Goal: Navigation & Orientation: Find specific page/section

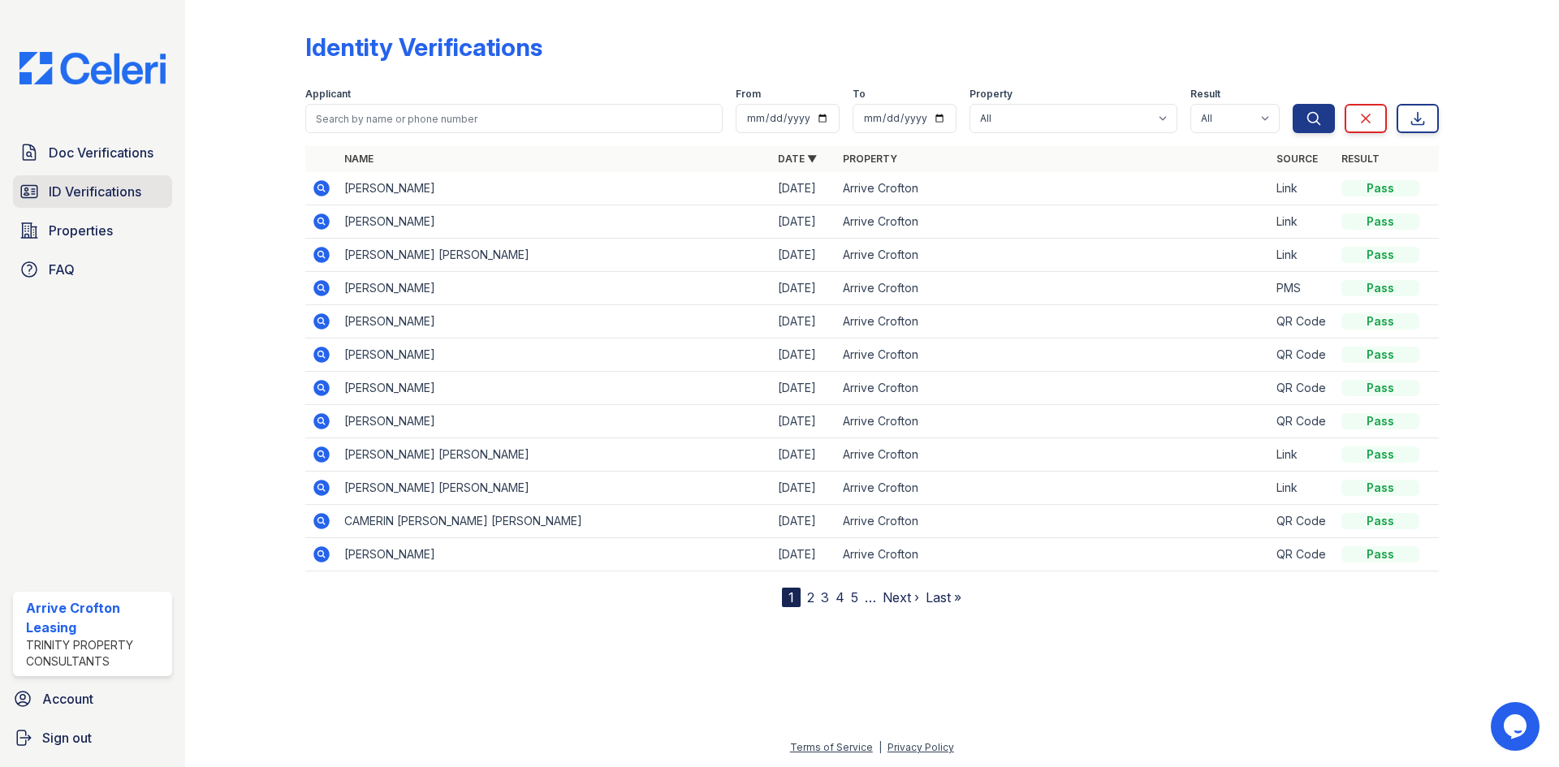
click at [65, 205] on link "ID Verifications" at bounding box center [92, 191] width 159 height 32
click at [125, 202] on link "ID Verifications" at bounding box center [92, 191] width 159 height 32
click at [132, 191] on span "ID Verifications" at bounding box center [95, 191] width 93 height 19
drag, startPoint x: 122, startPoint y: 158, endPoint x: 112, endPoint y: 158, distance: 9.7
click at [121, 158] on span "Doc Verifications" at bounding box center [101, 152] width 105 height 19
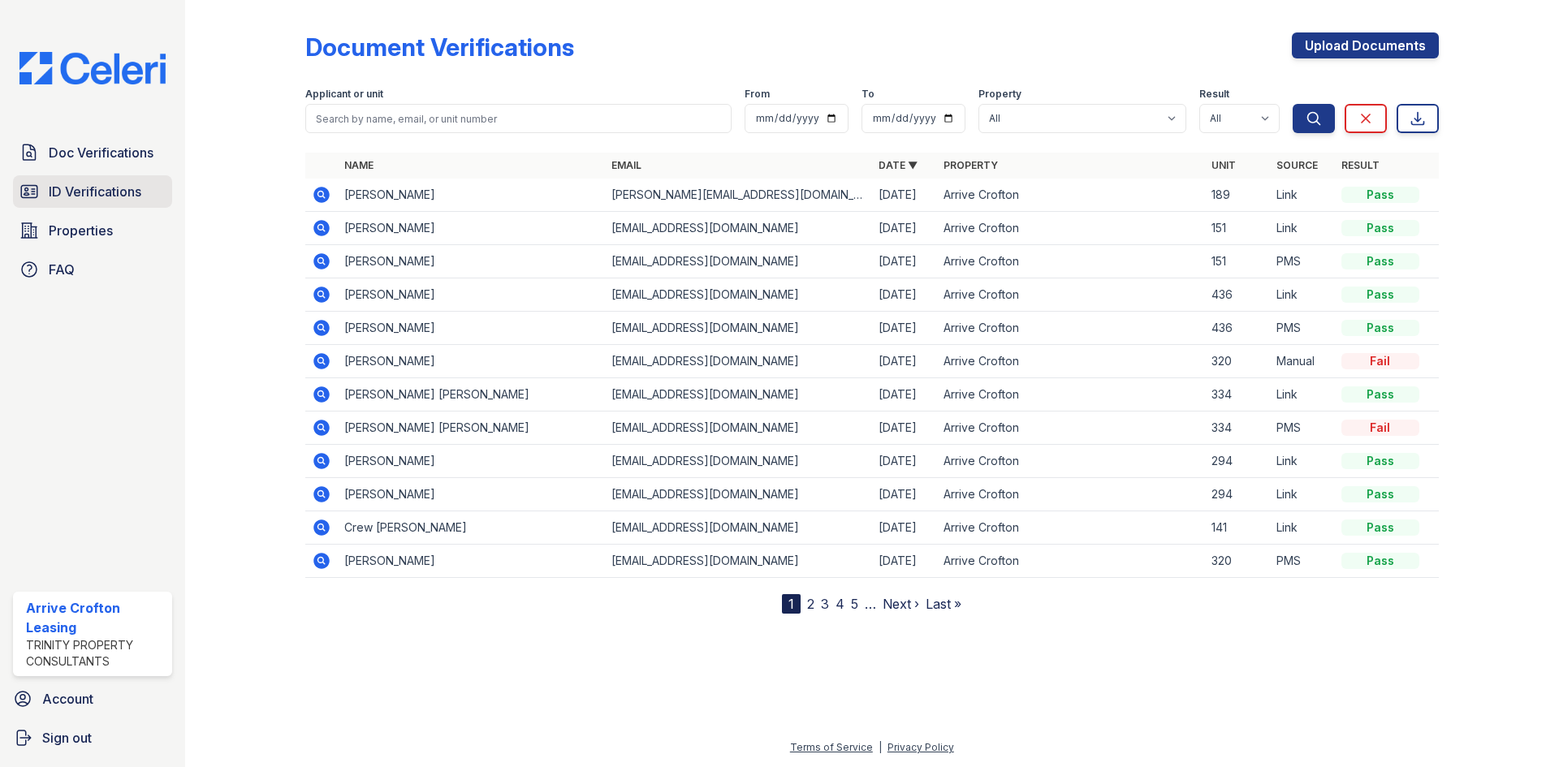
click at [64, 192] on span "ID Verifications" at bounding box center [95, 191] width 93 height 19
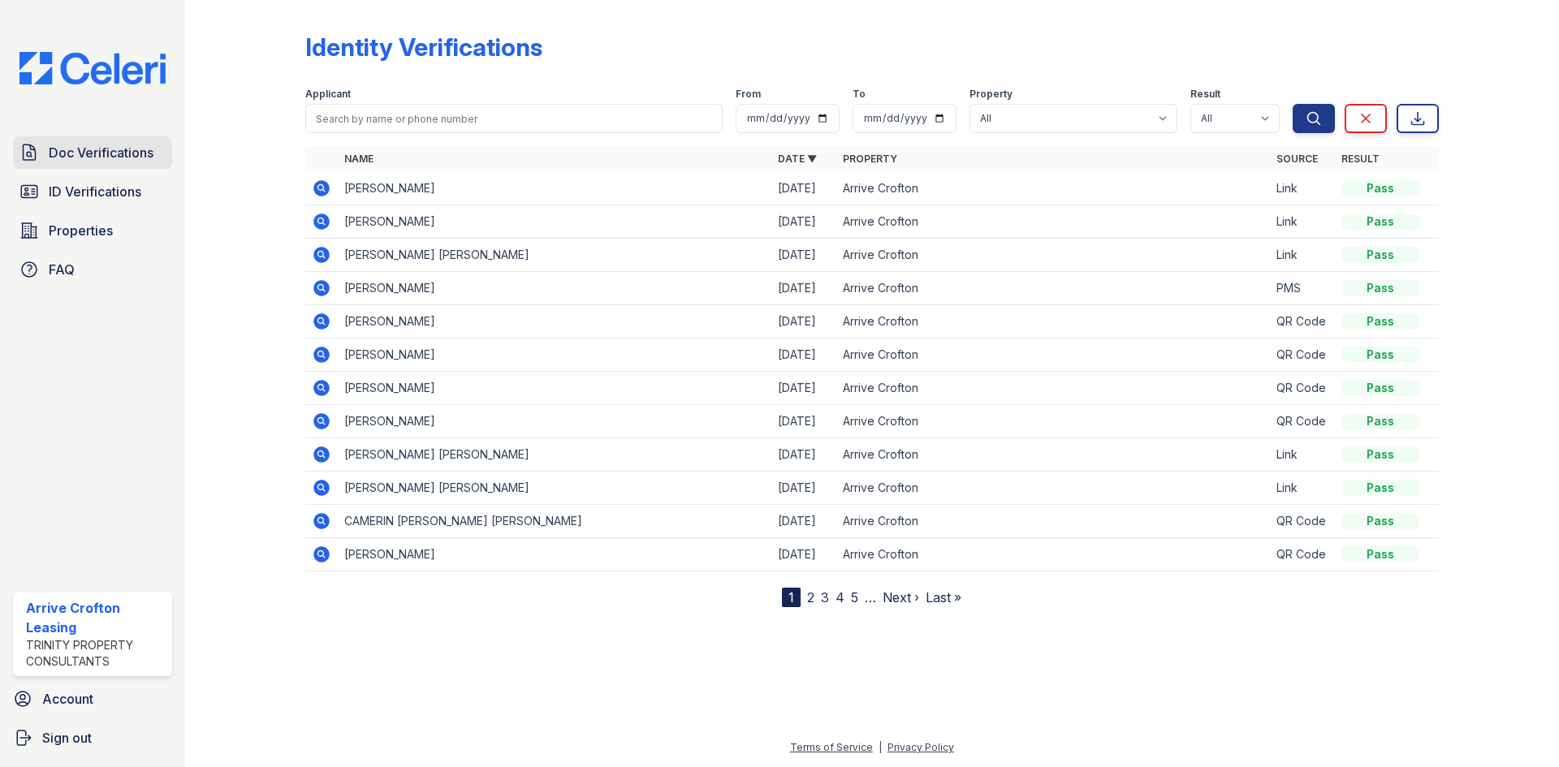
click at [95, 156] on span "Doc Verifications" at bounding box center [101, 152] width 105 height 19
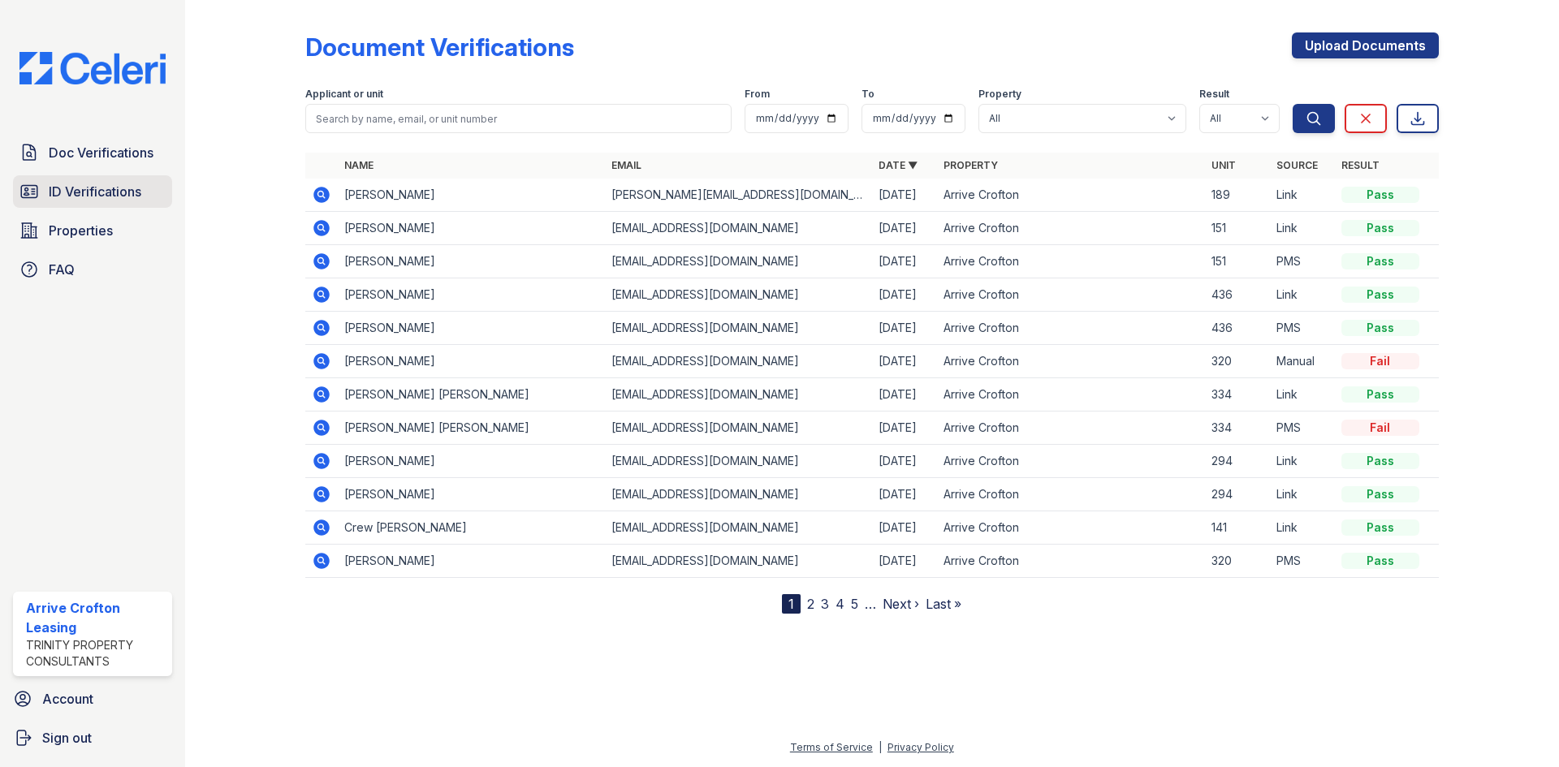
click at [101, 189] on span "ID Verifications" at bounding box center [95, 191] width 93 height 19
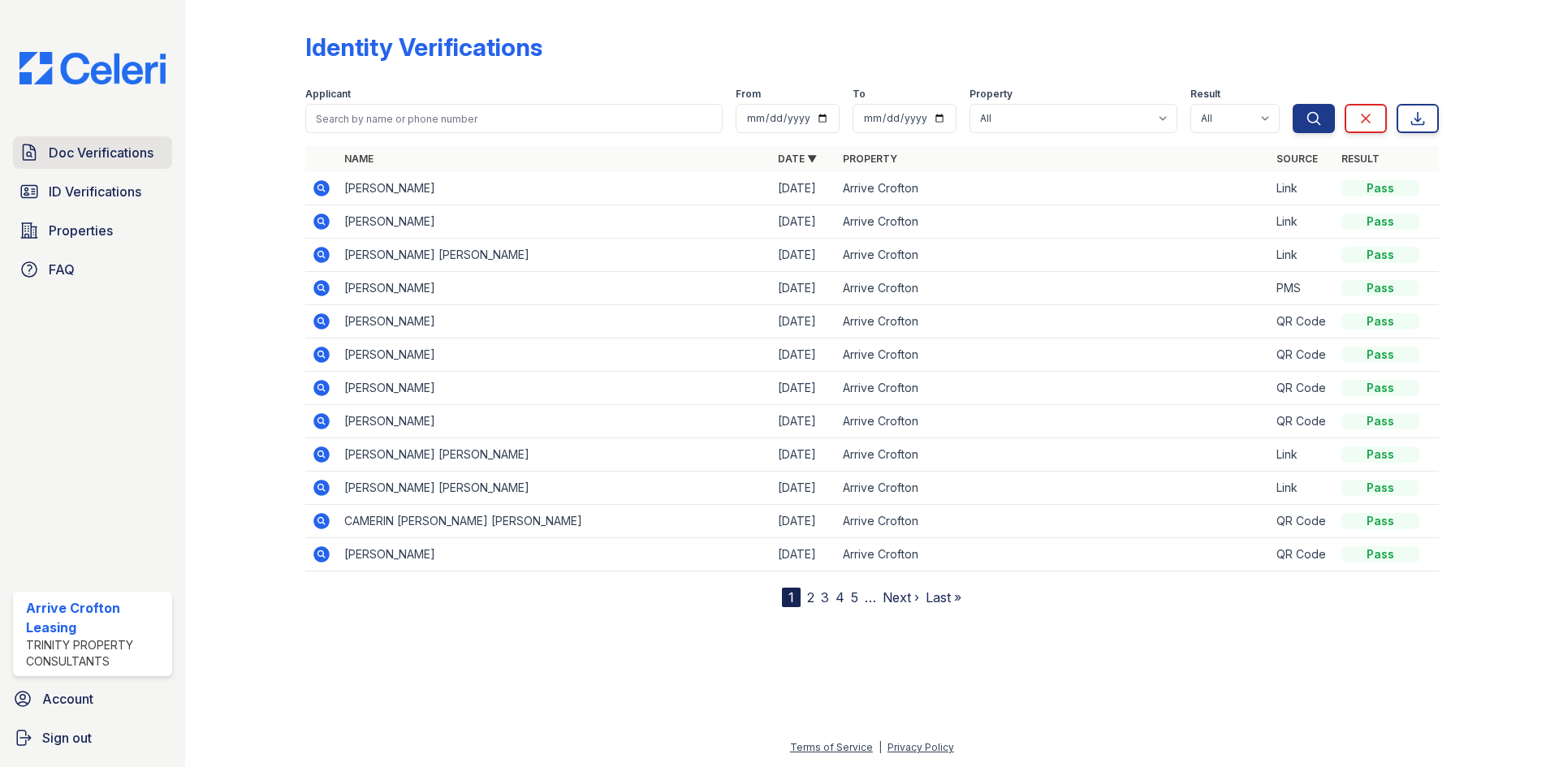
click at [112, 158] on span "Doc Verifications" at bounding box center [101, 152] width 105 height 19
